Goal: Task Accomplishment & Management: Use online tool/utility

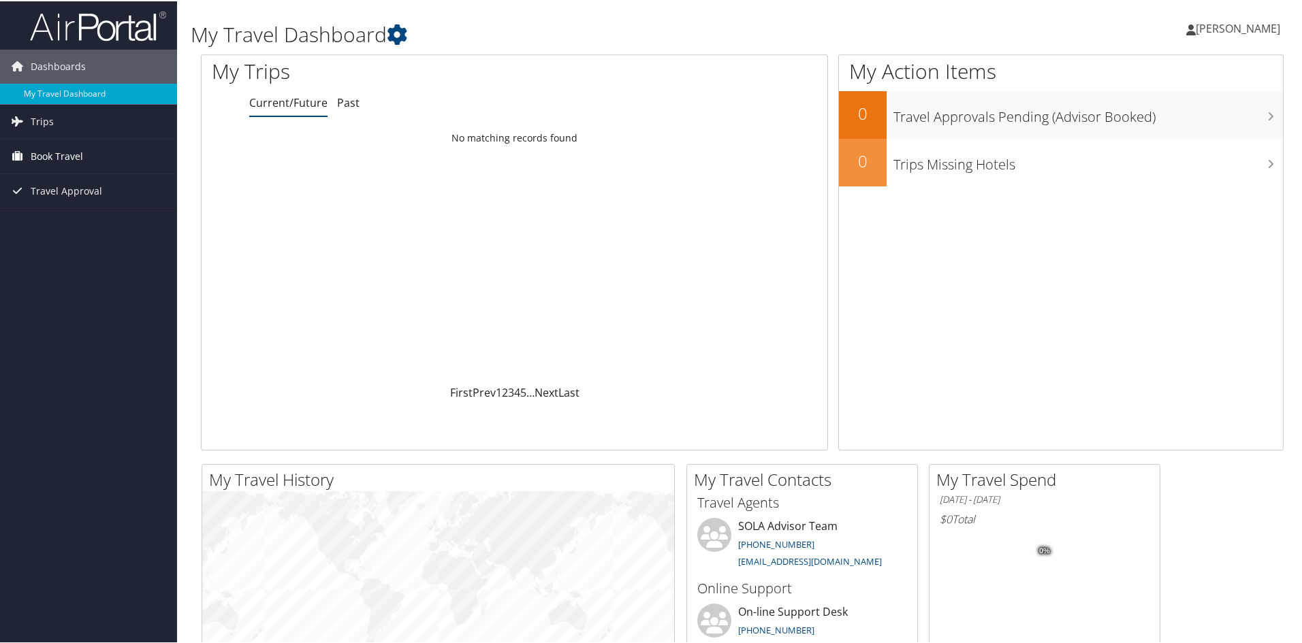
click at [73, 155] on span "Book Travel" at bounding box center [57, 155] width 52 height 34
click at [91, 180] on link "Agent Booking Request" at bounding box center [88, 182] width 177 height 20
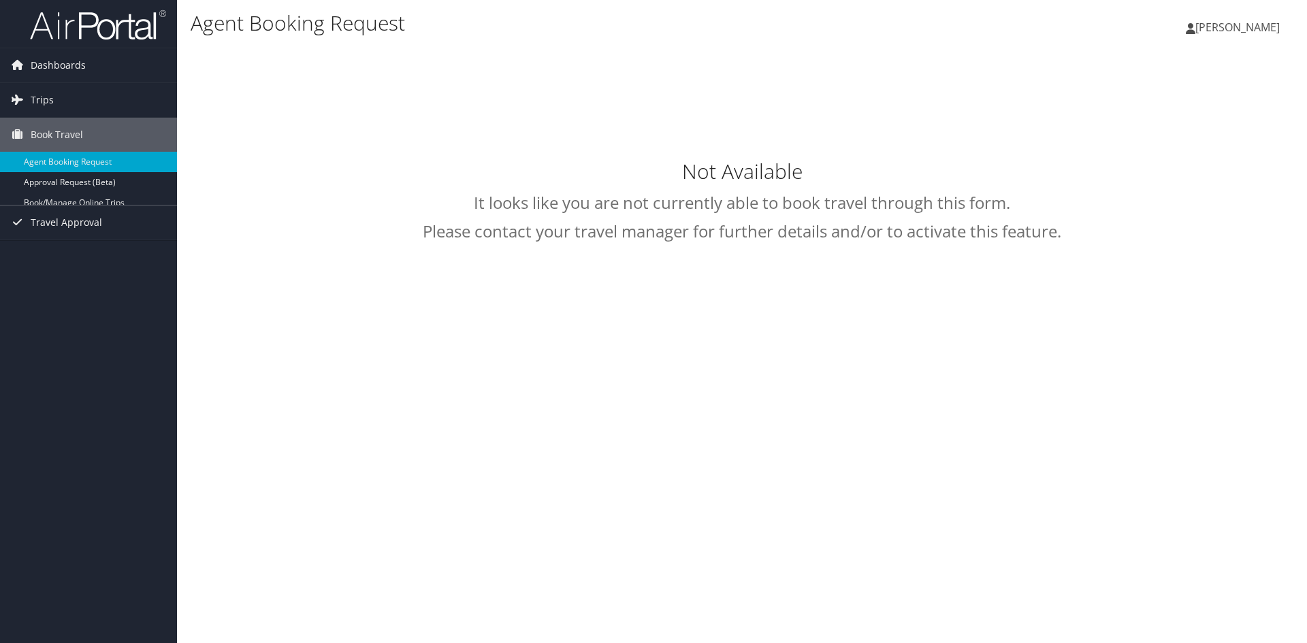
select select "statela@CBTravel.com"
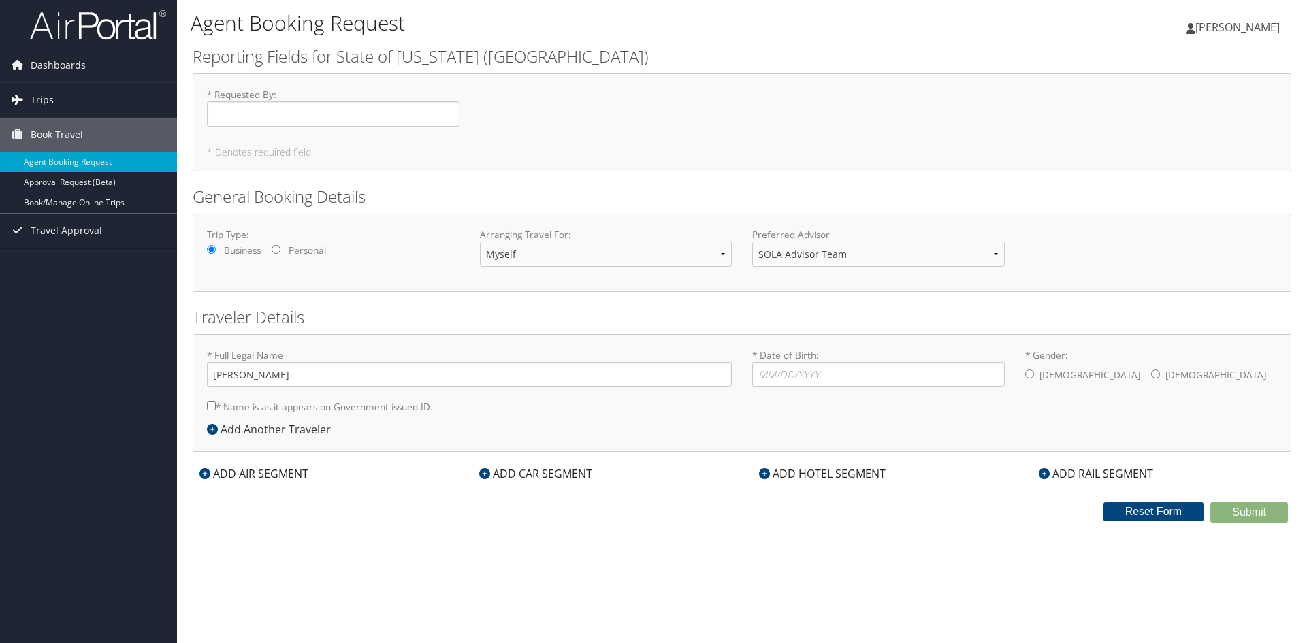
click at [91, 112] on link "Trips" at bounding box center [88, 100] width 177 height 34
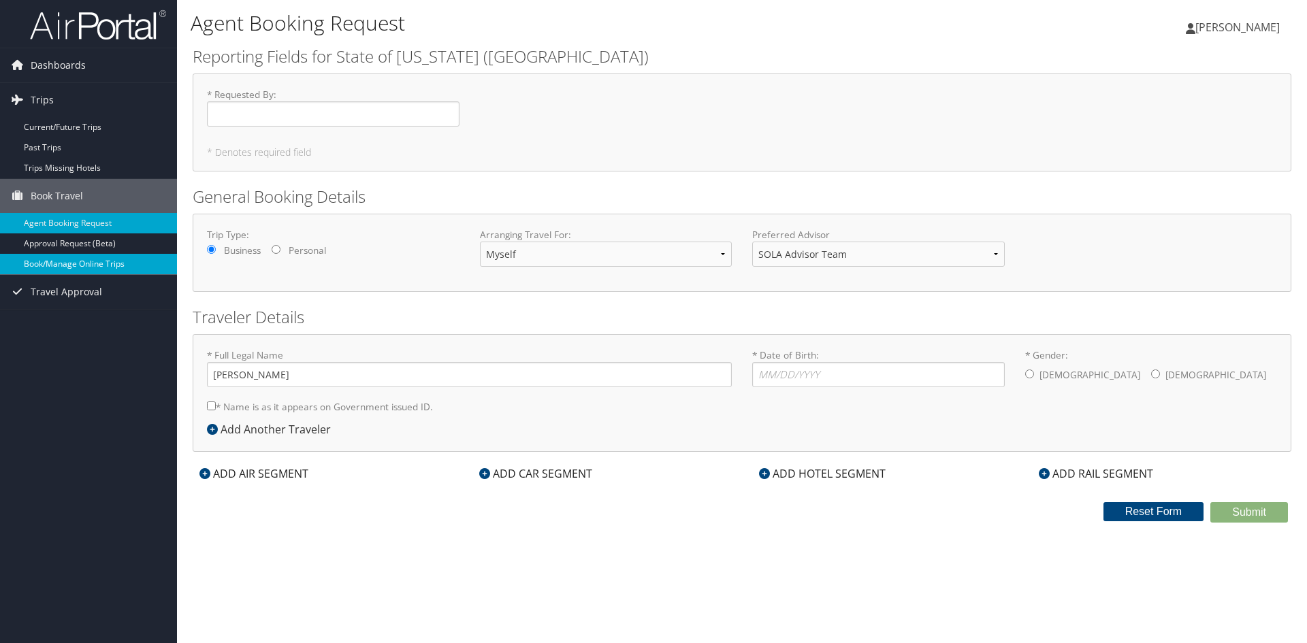
click at [123, 266] on link "Book/Manage Online Trips" at bounding box center [88, 264] width 177 height 20
